Goal: Check status: Check status

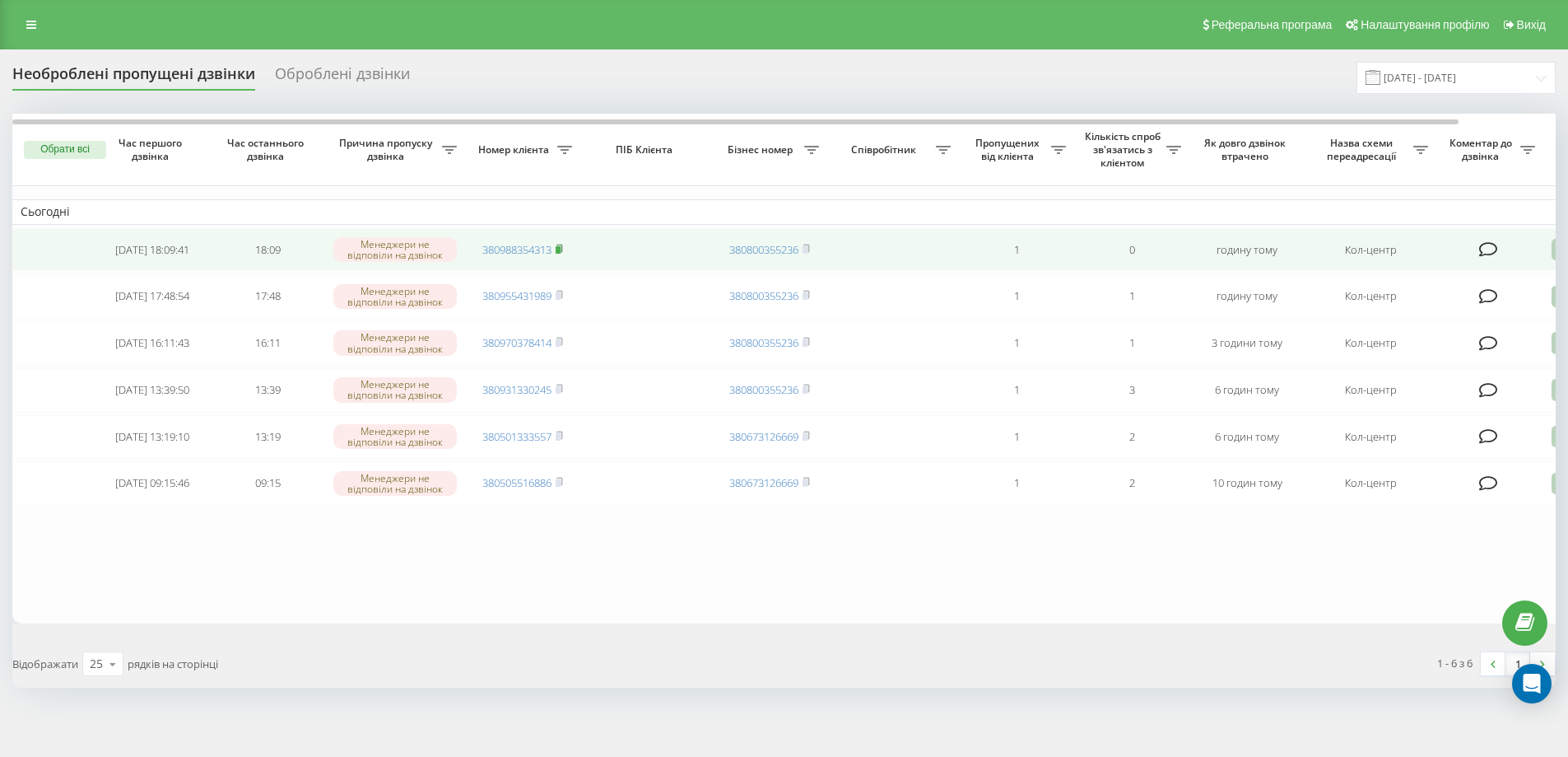
click at [560, 249] on rect at bounding box center [558, 249] width 5 height 7
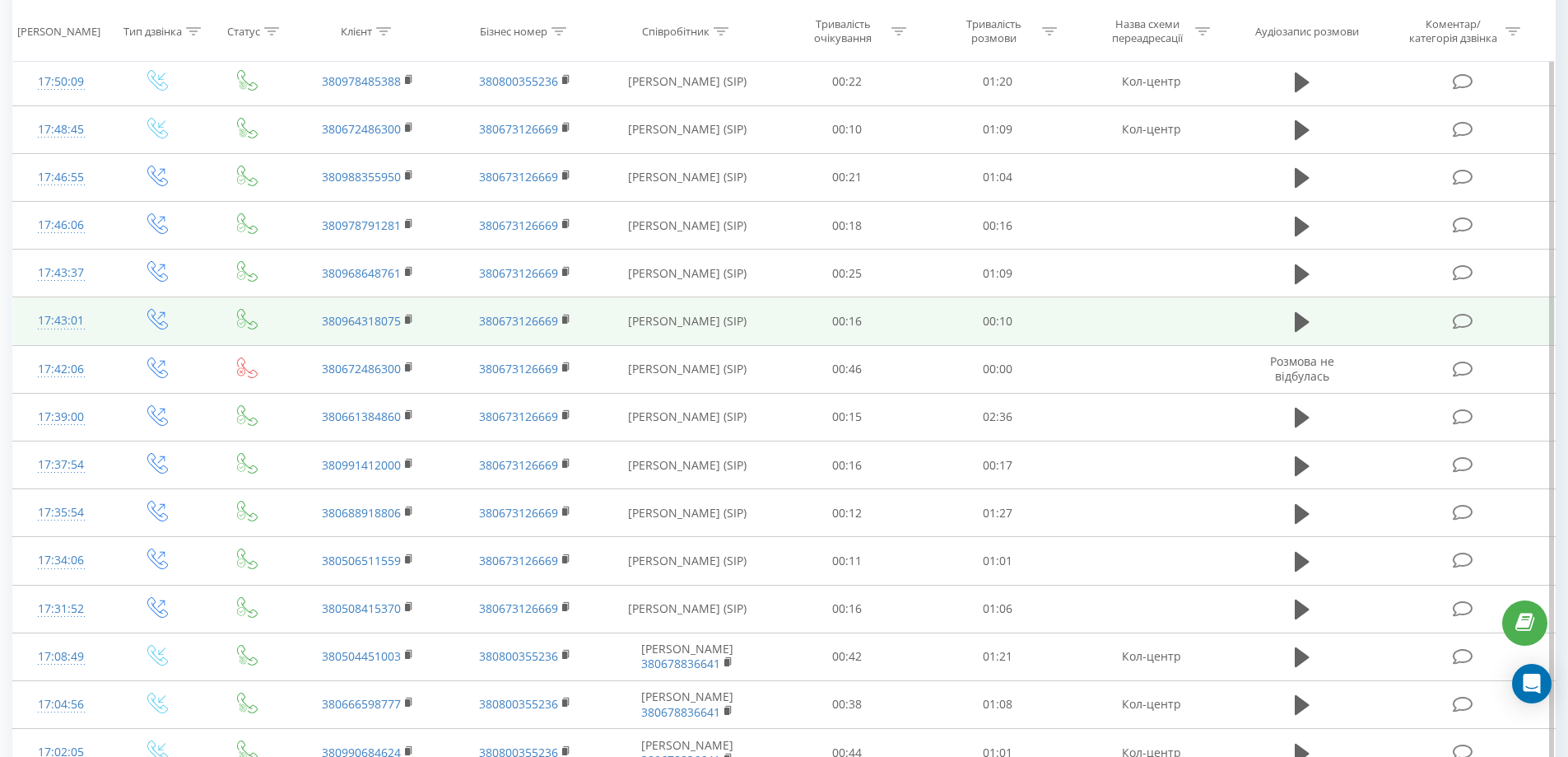
scroll to position [494, 0]
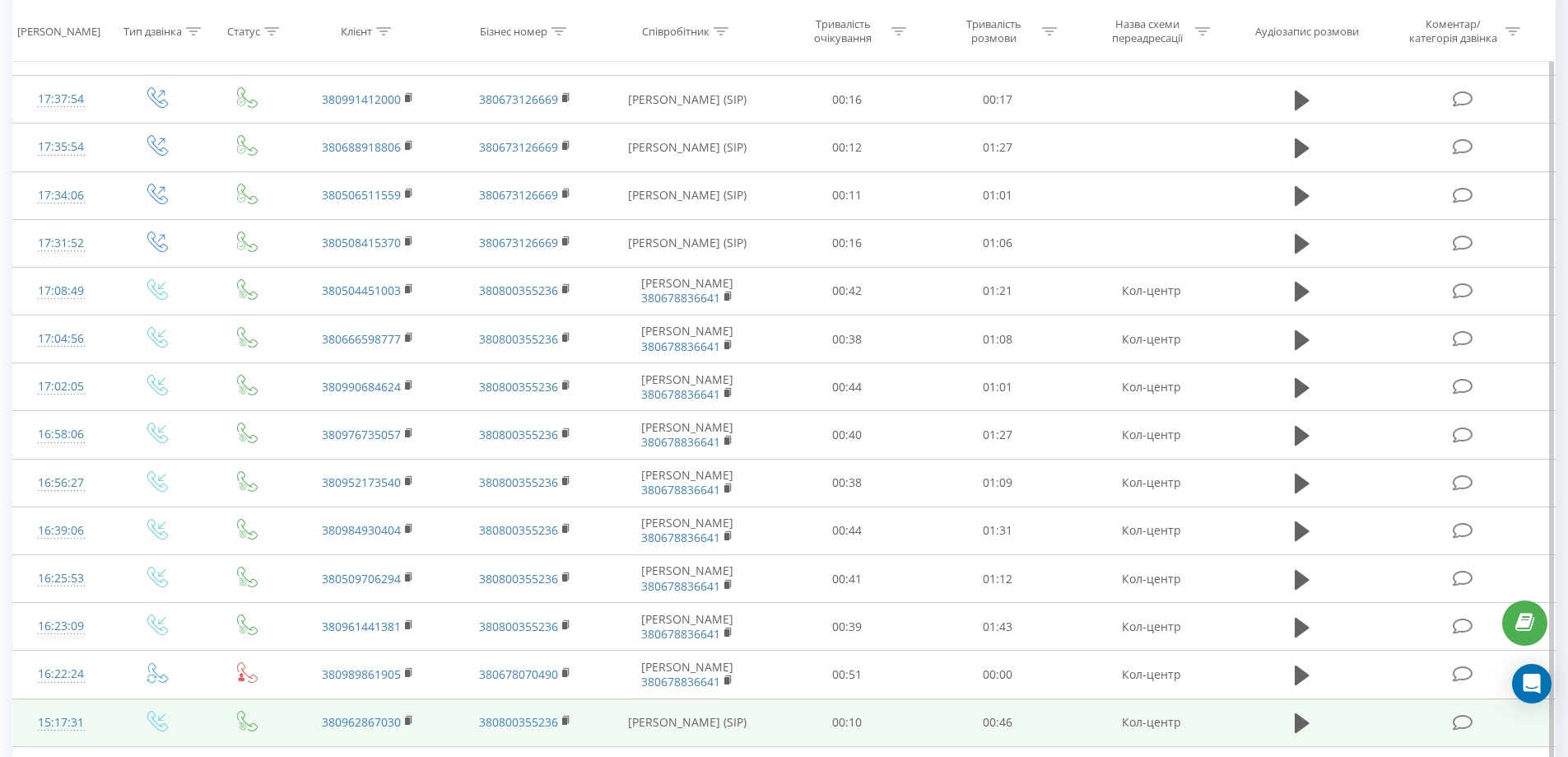
scroll to position [1153, 0]
